Goal: Task Accomplishment & Management: Manage account settings

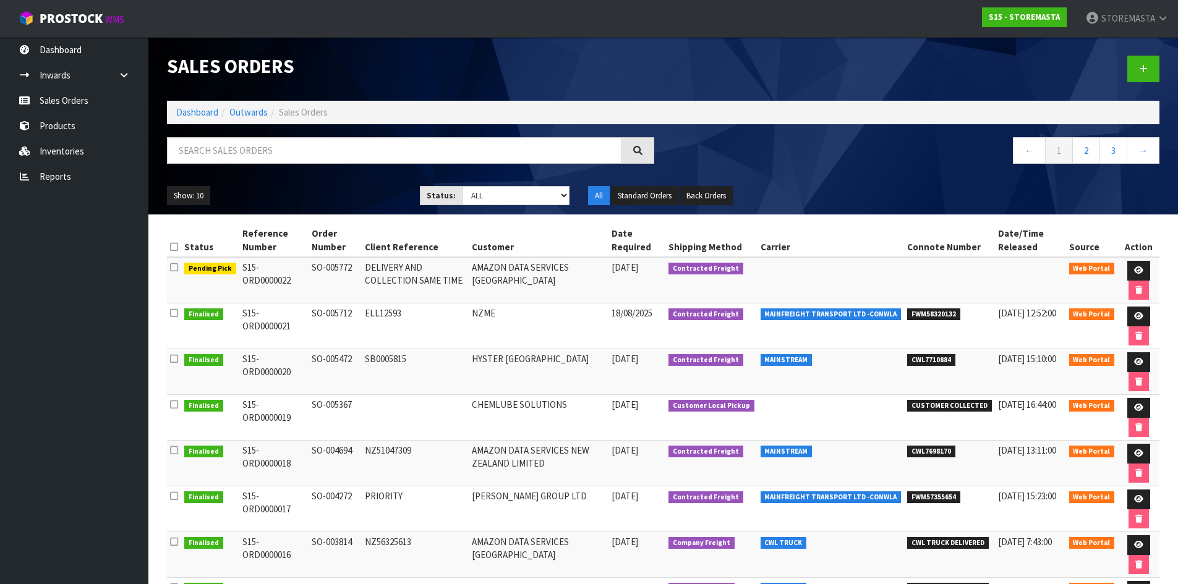
click at [897, 276] on td at bounding box center [830, 280] width 147 height 46
click at [1134, 266] on icon at bounding box center [1138, 270] width 9 height 8
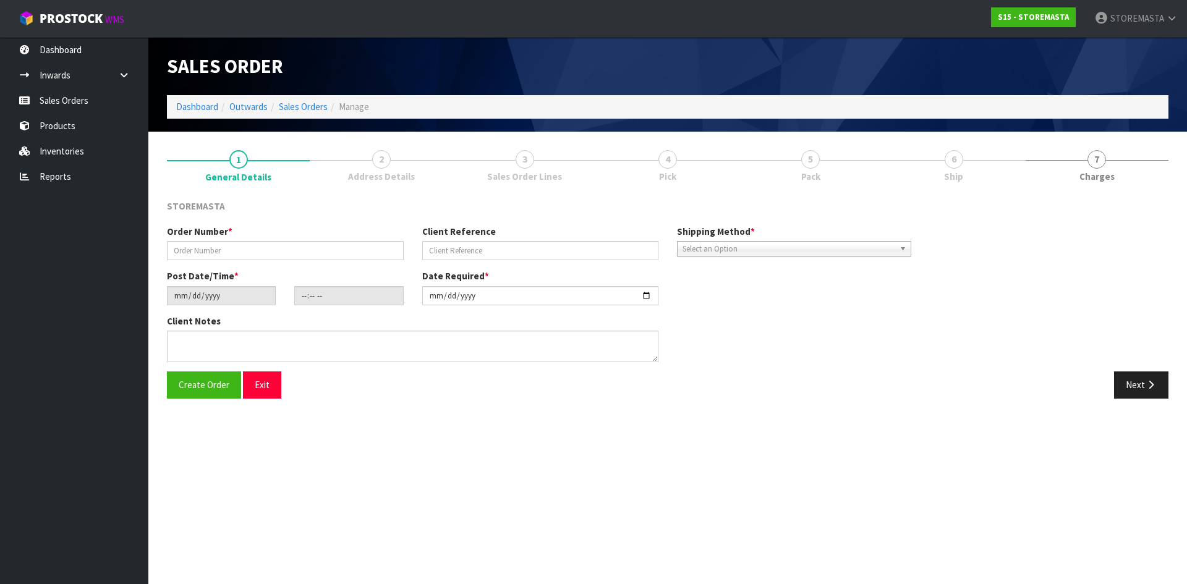
type input "SO-005772"
type input "DELIVERY AND COLLECTION SAME TIME"
type input "[DATE]"
type input "16:38:00.000"
type input "[DATE]"
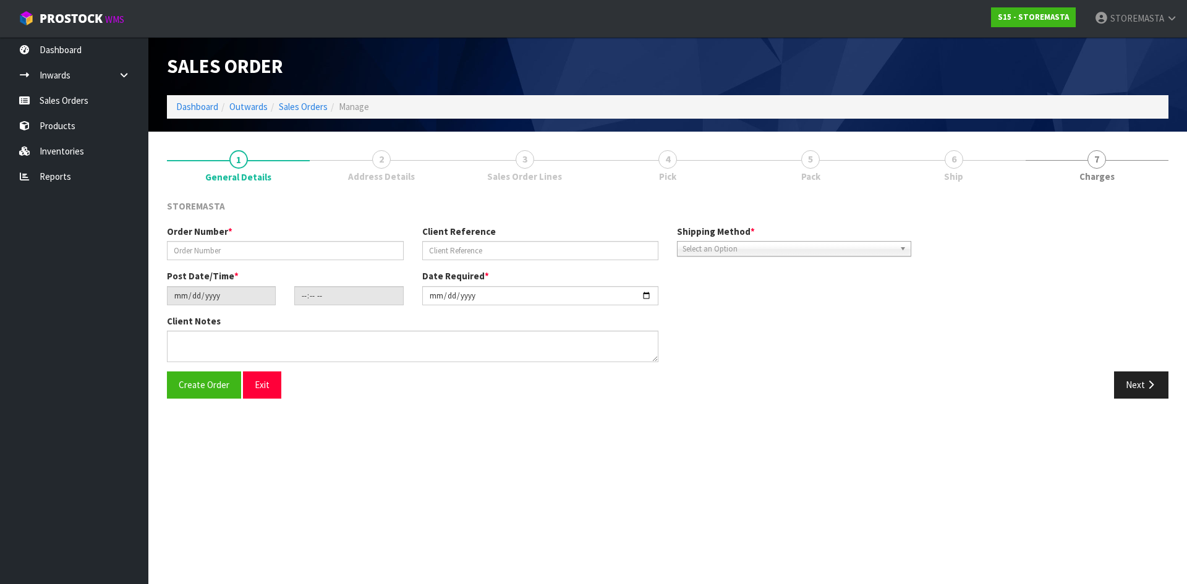
type textarea "PLEASE DELIVER THE NEW UNIT AND COLLECT THE DAMAGED UNIT AT THE SAME TIME. NO F…"
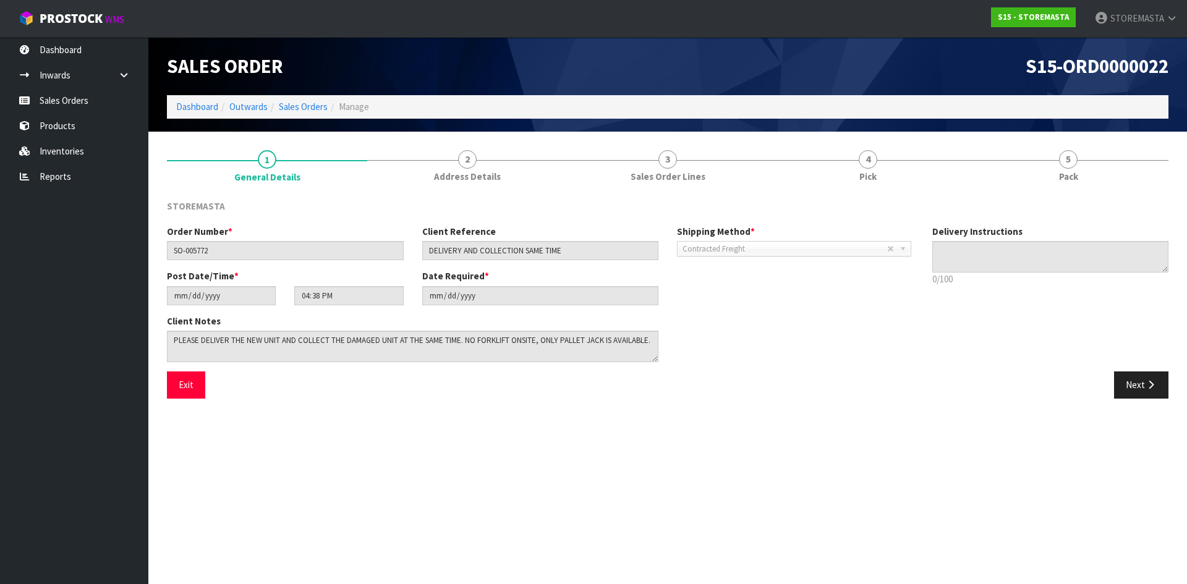
click at [699, 317] on div "Client Notes" at bounding box center [540, 343] width 765 height 57
click at [205, 102] on link "Dashboard" at bounding box center [197, 107] width 42 height 12
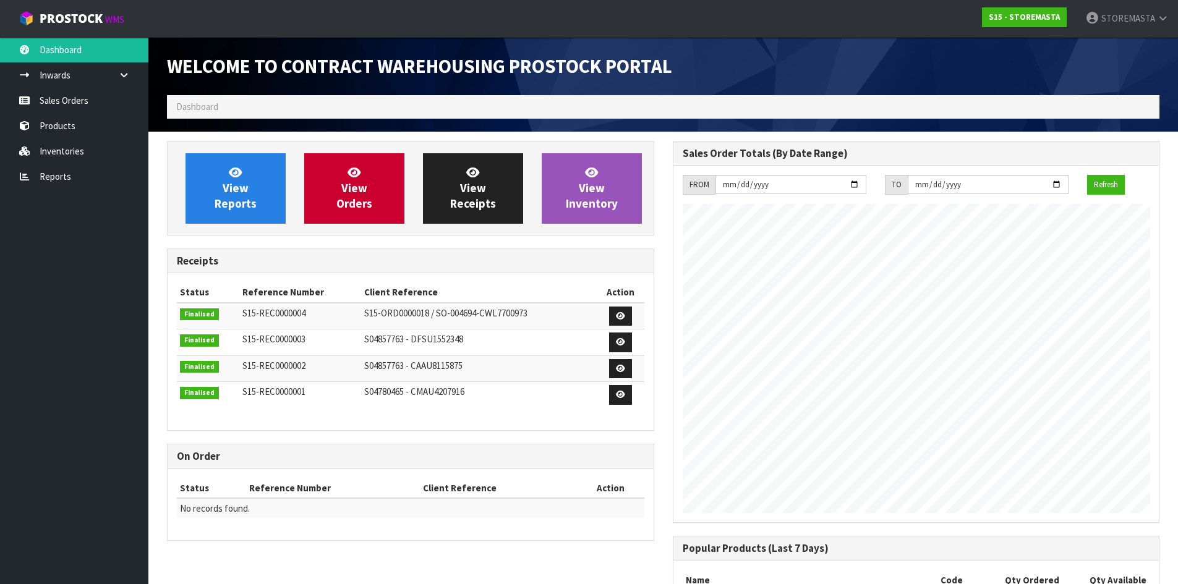
scroll to position [505, 505]
click at [468, 33] on nav "Toggle navigation ProStock WMS S15 - STOREMASTA STOREMASTA Logout" at bounding box center [589, 19] width 1178 height 38
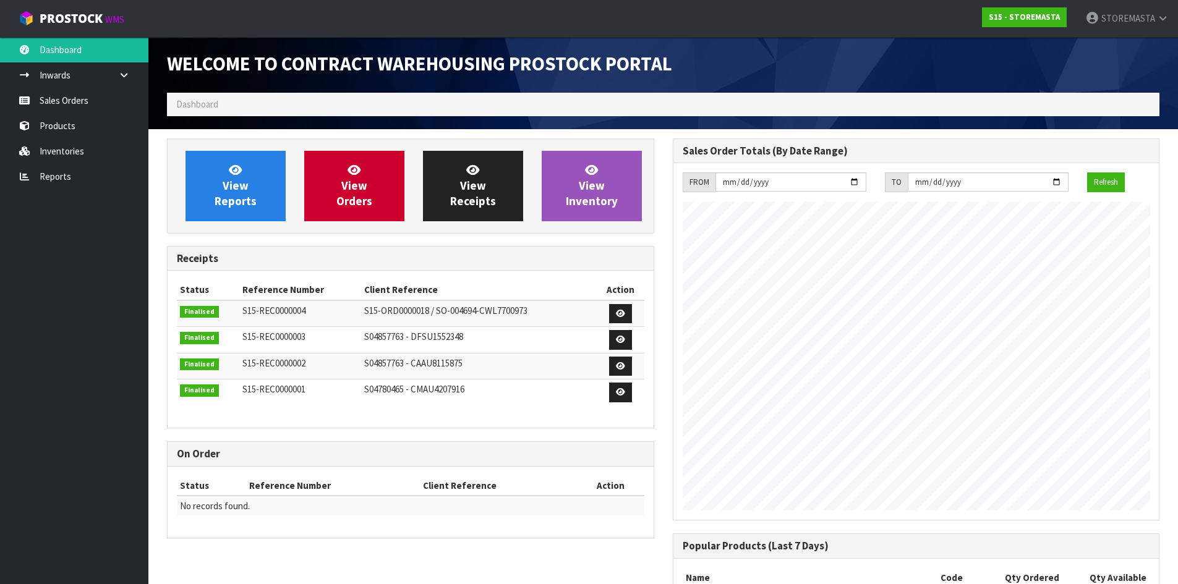
scroll to position [0, 0]
